Goal: Task Accomplishment & Management: Manage account settings

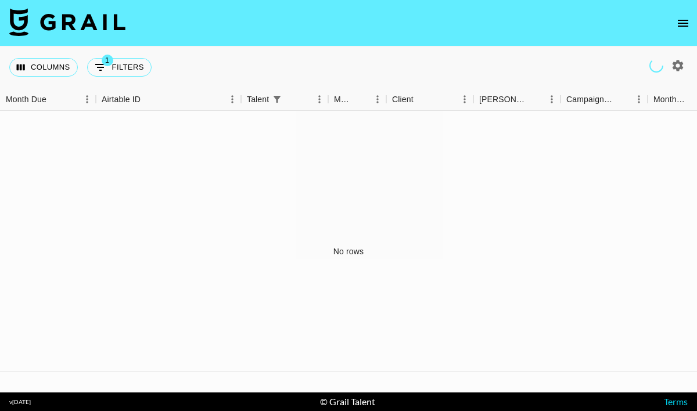
click at [675, 64] on icon "button" at bounding box center [678, 66] width 14 height 14
select select "[DATE]"
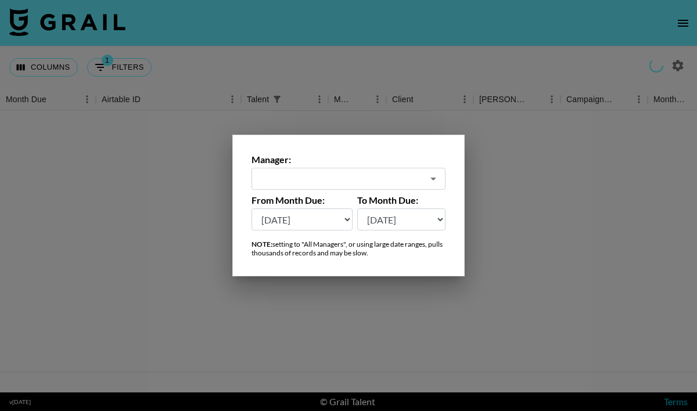
click at [415, 181] on input "text" at bounding box center [340, 178] width 164 height 13
click at [363, 176] on input "alyx" at bounding box center [340, 178] width 164 height 13
type input "alyx"
click at [570, 224] on div at bounding box center [348, 205] width 697 height 411
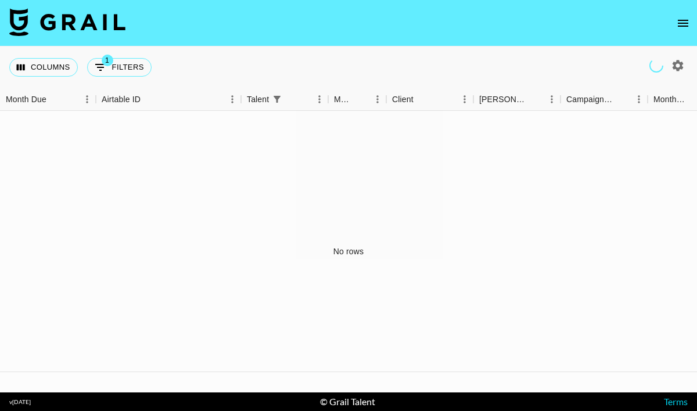
click at [116, 77] on div "Columns 1 Filters + Booking" at bounding box center [82, 67] width 147 height 42
click at [118, 71] on button "1 Filters" at bounding box center [119, 67] width 64 height 19
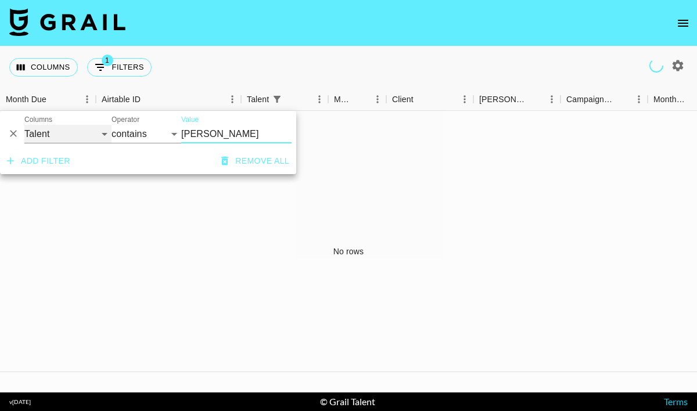
click at [60, 134] on select "Grail Platform ID Airtable ID Talent Manager Client [PERSON_NAME] Campaign (Typ…" at bounding box center [67, 134] width 87 height 19
select select "managerIds"
select select "is"
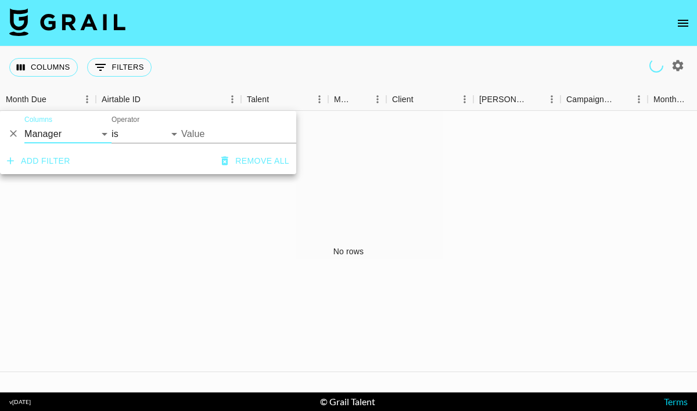
click at [203, 134] on input "Value" at bounding box center [259, 134] width 157 height 18
click at [678, 71] on icon "button" at bounding box center [678, 66] width 14 height 14
select select "[DATE]"
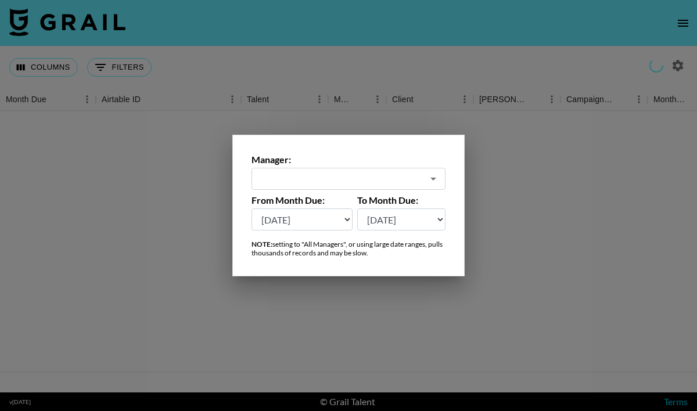
click at [582, 142] on div at bounding box center [348, 205] width 697 height 411
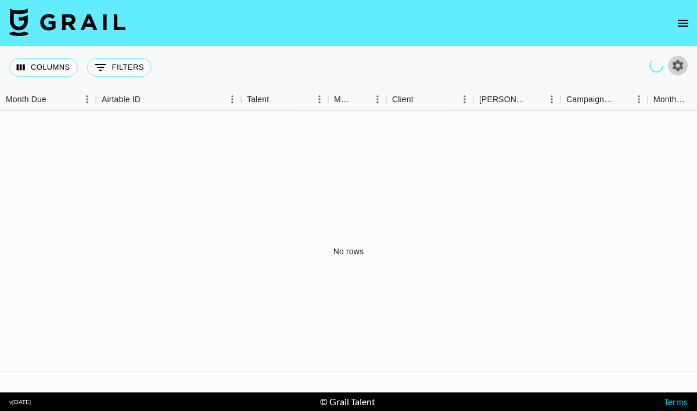
click at [682, 67] on icon "button" at bounding box center [677, 65] width 11 height 11
select select "[DATE]"
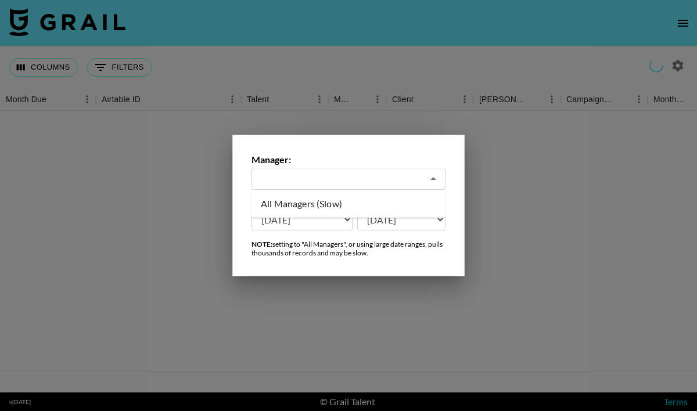
click at [417, 173] on input "text" at bounding box center [340, 178] width 164 height 13
click at [395, 204] on li "All Managers (Slow)" at bounding box center [348, 203] width 194 height 19
click at [341, 224] on select "[DATE] [DATE] '[DATE] May '[DATE] Mar '[DATE] Jan '[DATE] Nov '[DATE] Sep '[DAT…" at bounding box center [301, 219] width 101 height 22
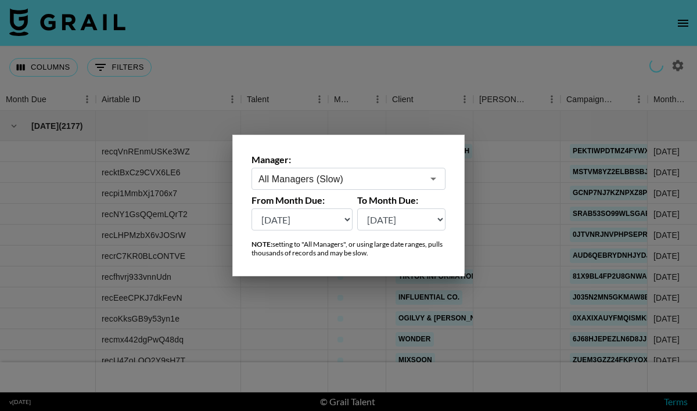
click at [320, 179] on input "All Managers (Slow)" at bounding box center [340, 178] width 164 height 13
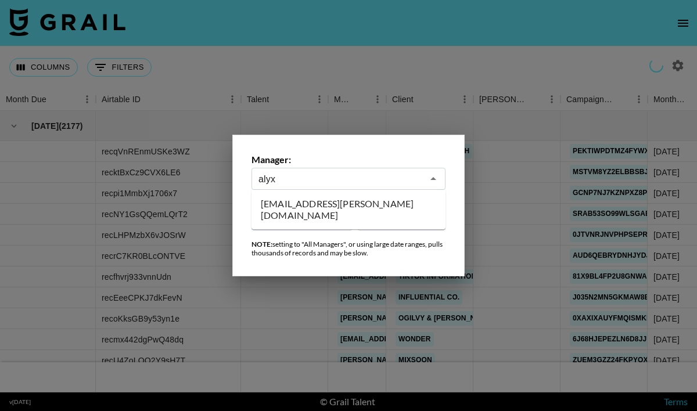
click at [318, 208] on li "[EMAIL_ADDRESS][PERSON_NAME][DOMAIN_NAME]" at bounding box center [348, 209] width 194 height 30
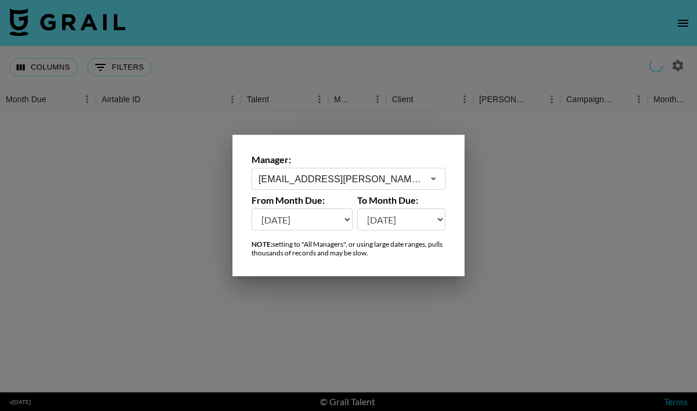
type input "[EMAIL_ADDRESS][PERSON_NAME][DOMAIN_NAME]"
click at [388, 316] on div at bounding box center [348, 205] width 697 height 411
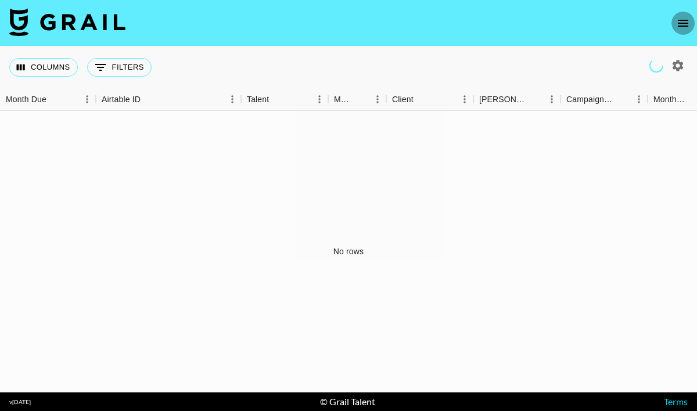
click at [682, 21] on icon "open drawer" at bounding box center [683, 23] width 14 height 14
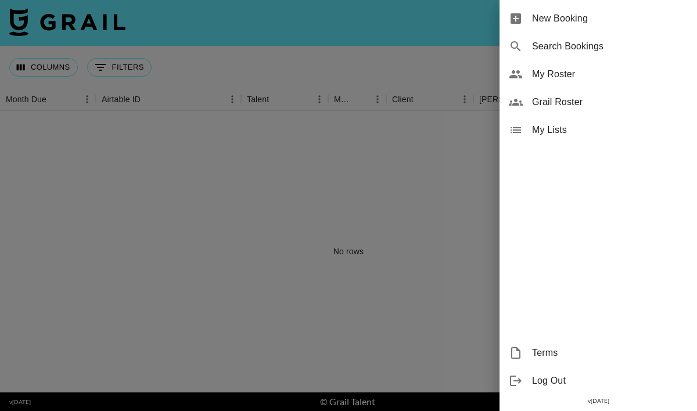
click at [560, 68] on span "My Roster" at bounding box center [610, 74] width 156 height 14
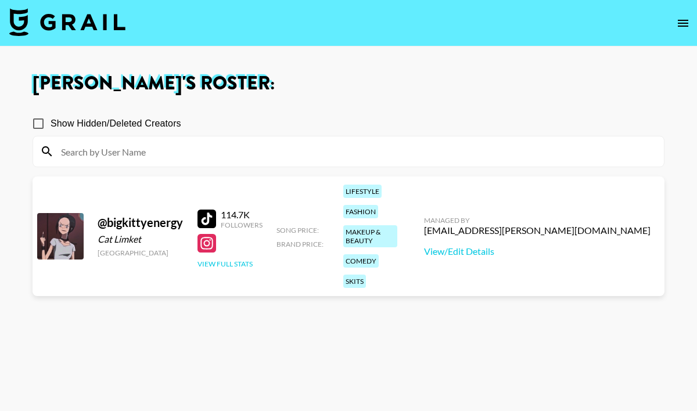
click at [246, 260] on button "View Full Stats" at bounding box center [224, 264] width 55 height 9
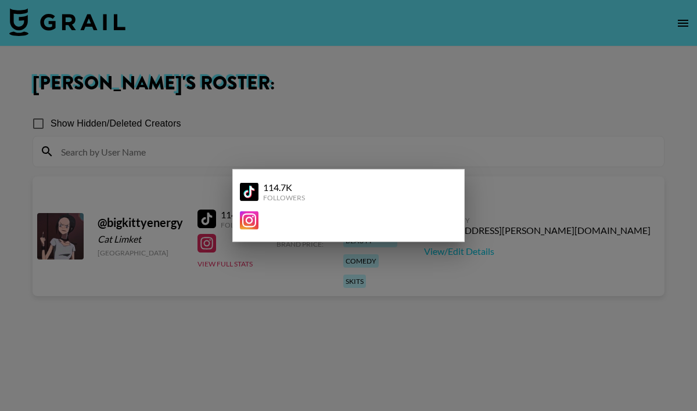
click at [251, 308] on div at bounding box center [348, 205] width 697 height 411
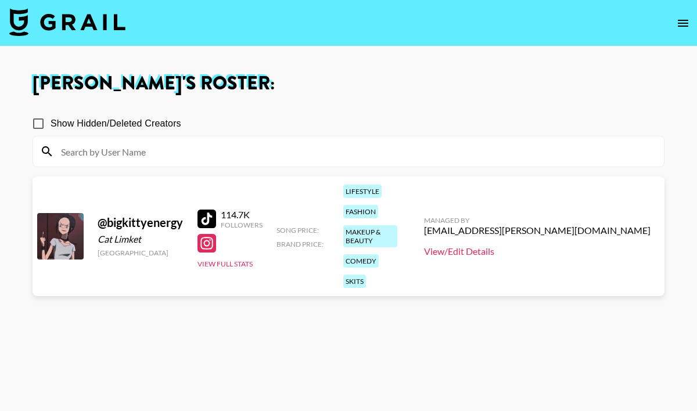
click at [578, 246] on link "View/Edit Details" at bounding box center [537, 252] width 226 height 12
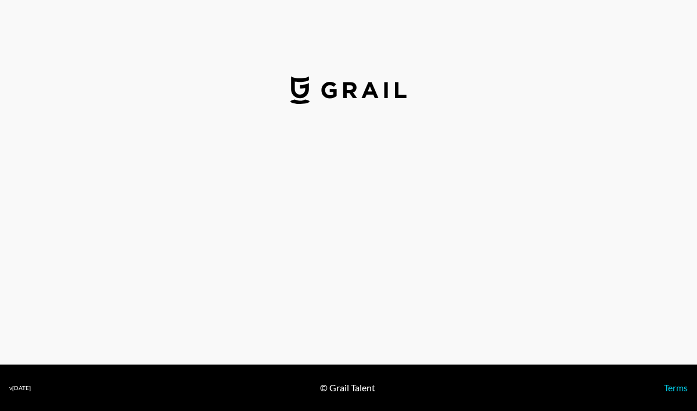
select select "USD"
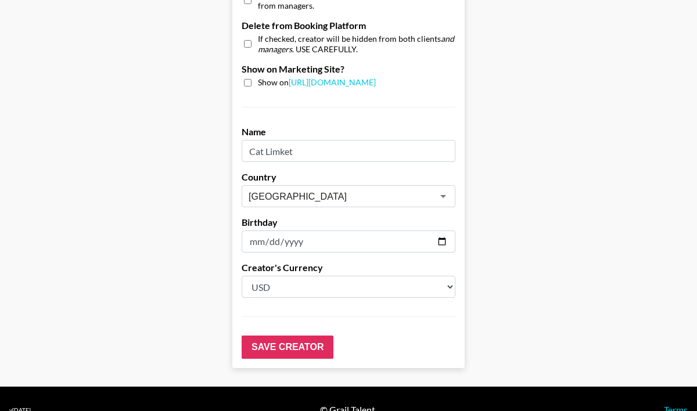
scroll to position [1162, 0]
